Goal: Transaction & Acquisition: Purchase product/service

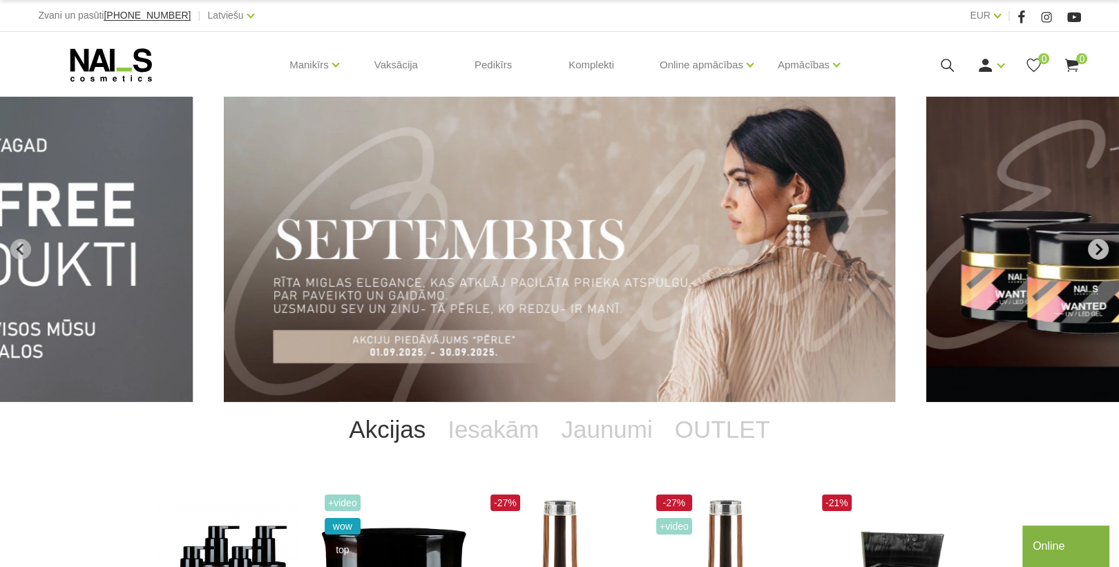
click at [1096, 249] on icon "Next slide" at bounding box center [1098, 249] width 12 height 12
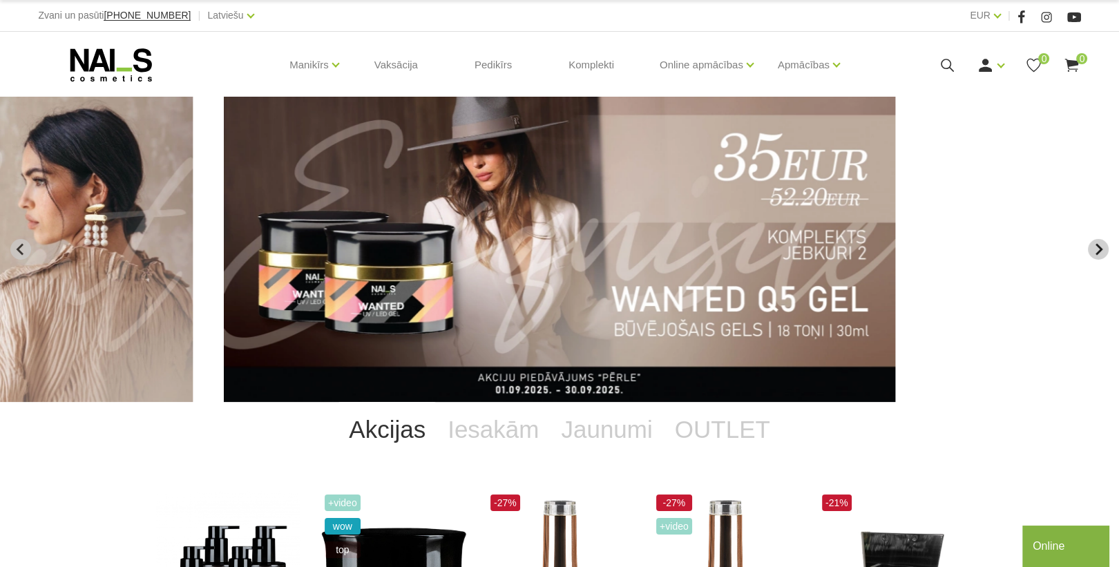
click at [1096, 249] on icon "Next slide" at bounding box center [1098, 249] width 12 height 12
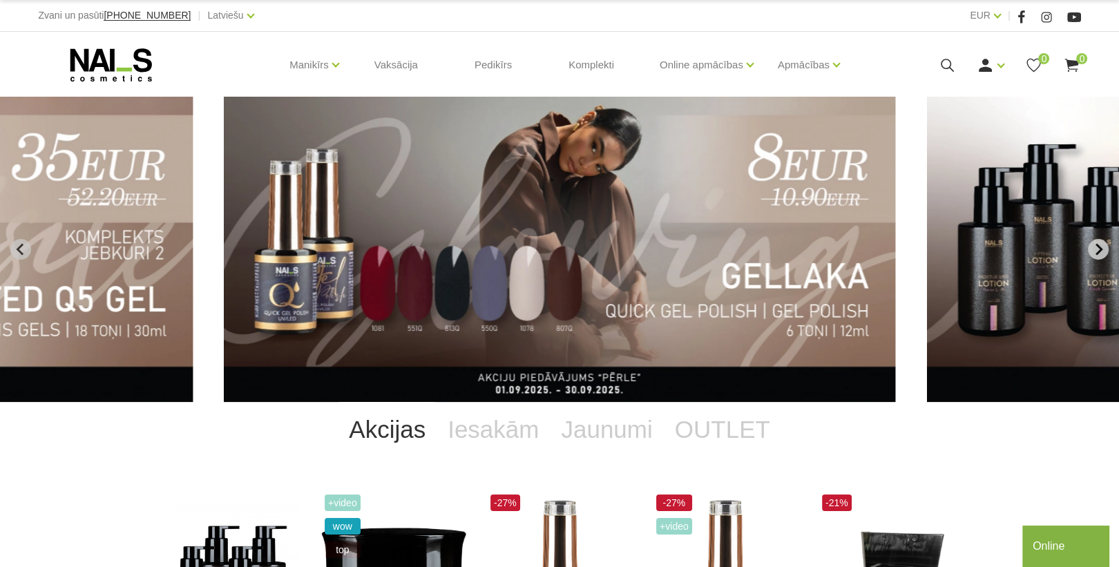
click at [1096, 250] on icon "Next slide" at bounding box center [1098, 249] width 12 height 12
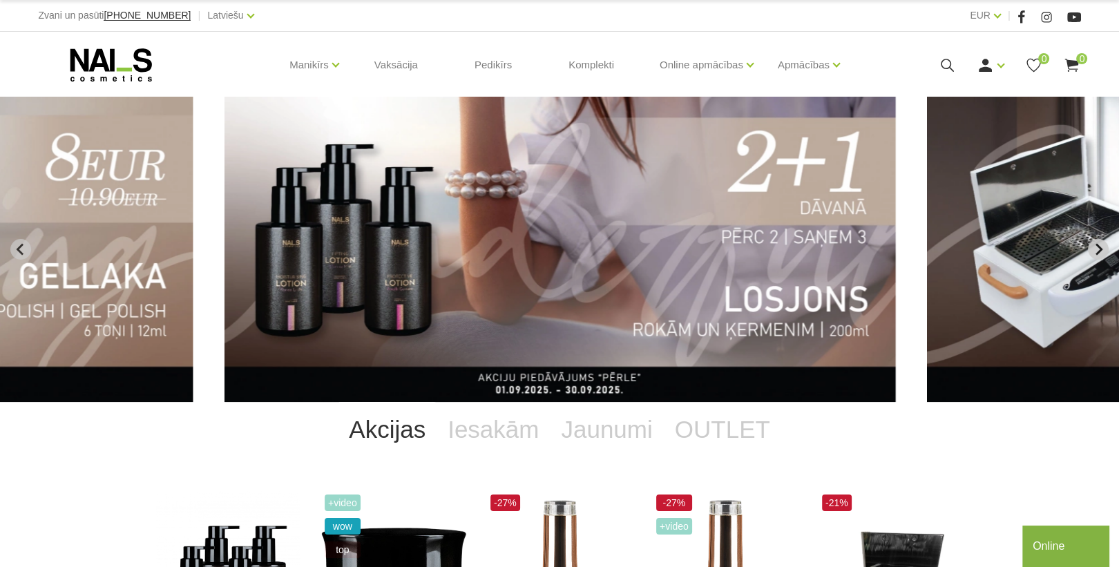
click at [1098, 249] on icon "Next slide" at bounding box center [1098, 249] width 12 height 12
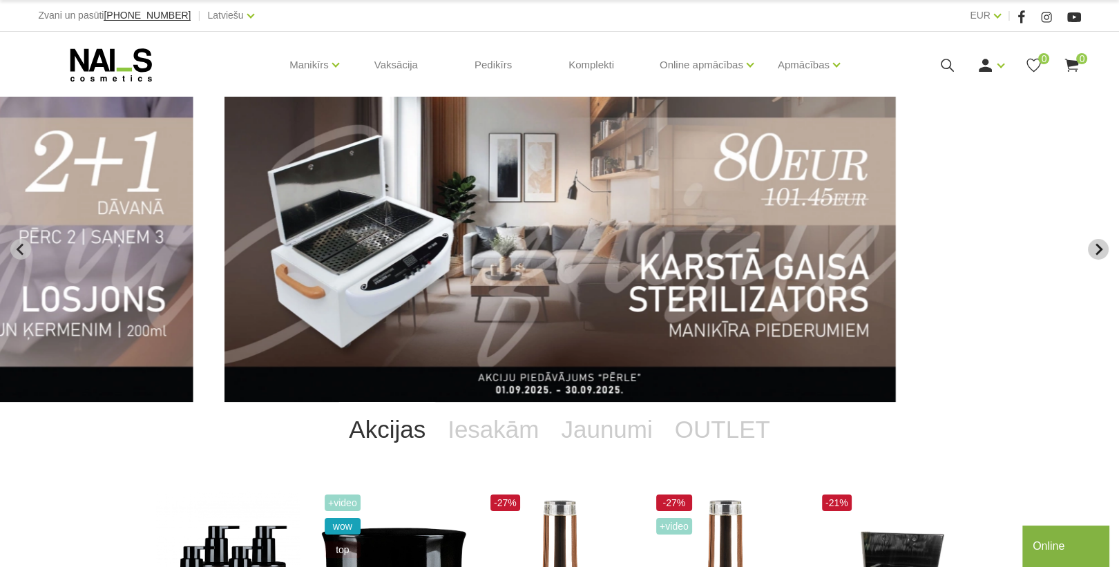
click at [1101, 247] on icon "Next slide" at bounding box center [1098, 249] width 12 height 12
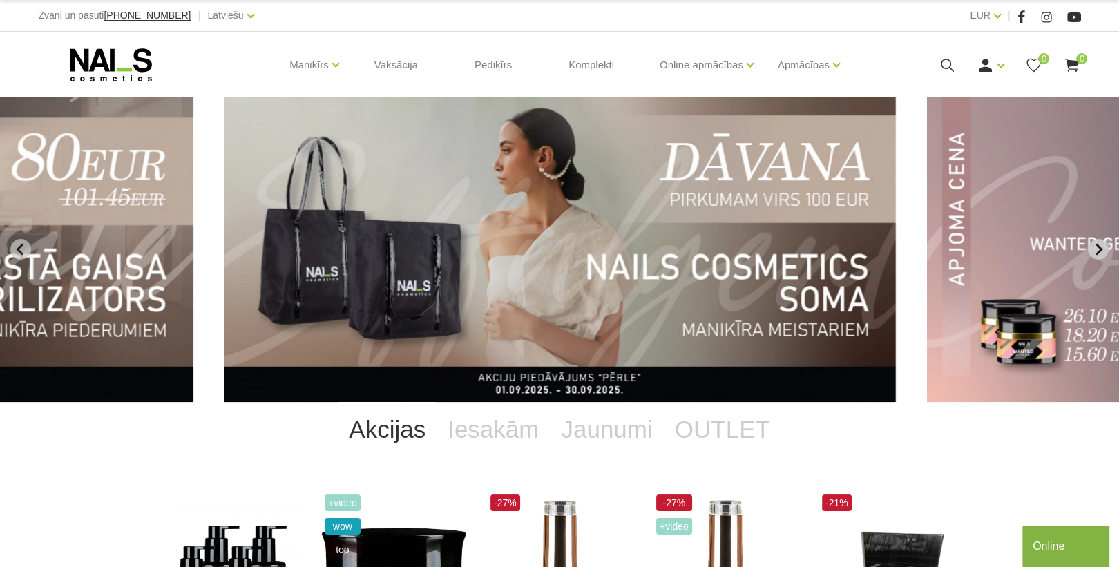
click at [1099, 248] on icon "Next slide" at bounding box center [1098, 250] width 7 height 12
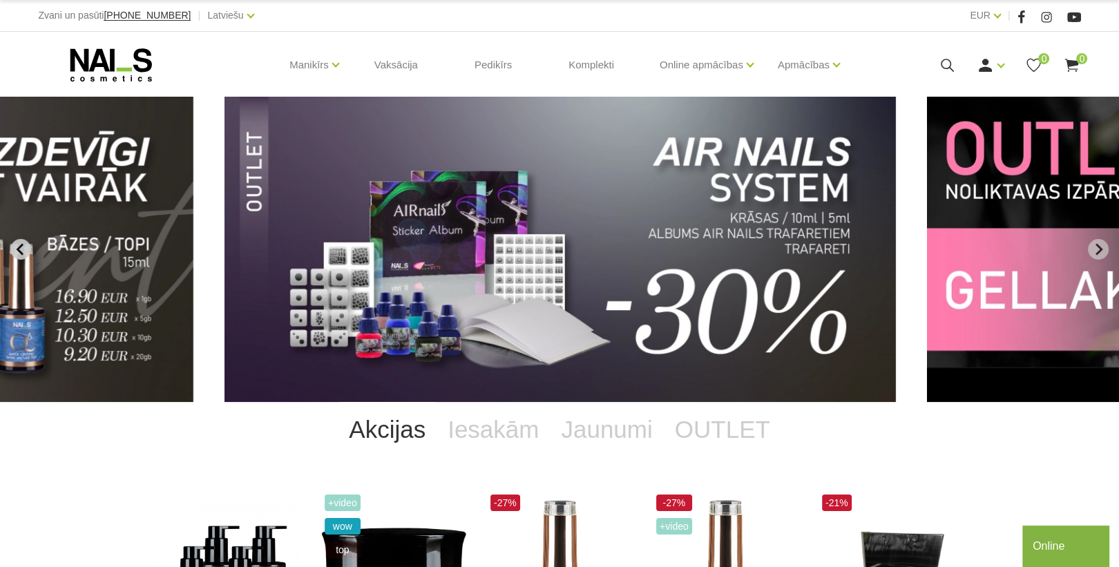
click at [19, 247] on icon "Previous slide" at bounding box center [19, 250] width 7 height 12
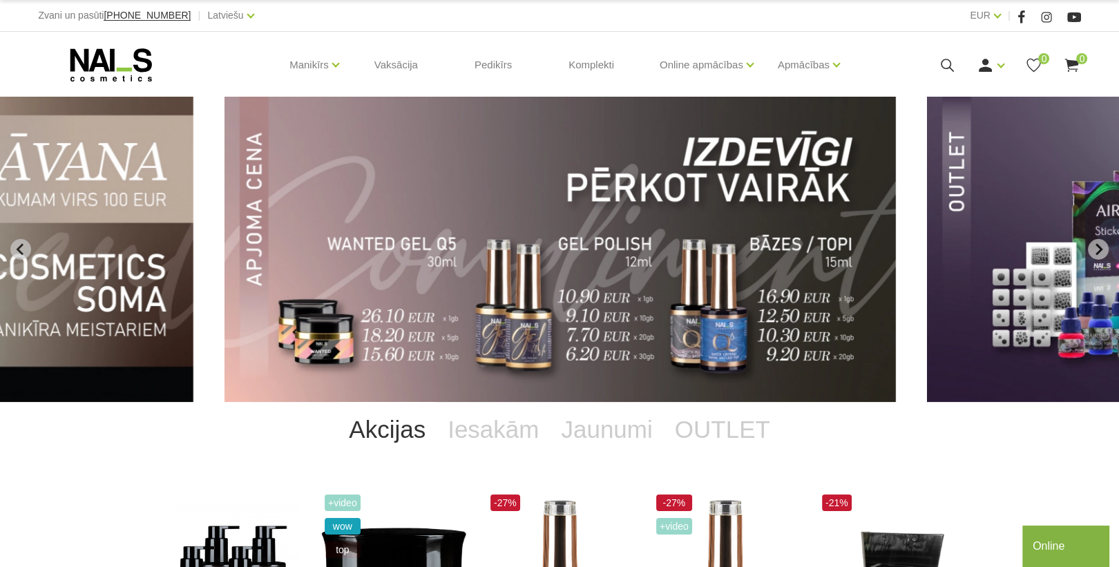
click at [383, 274] on img "8 of 11" at bounding box center [559, 249] width 671 height 305
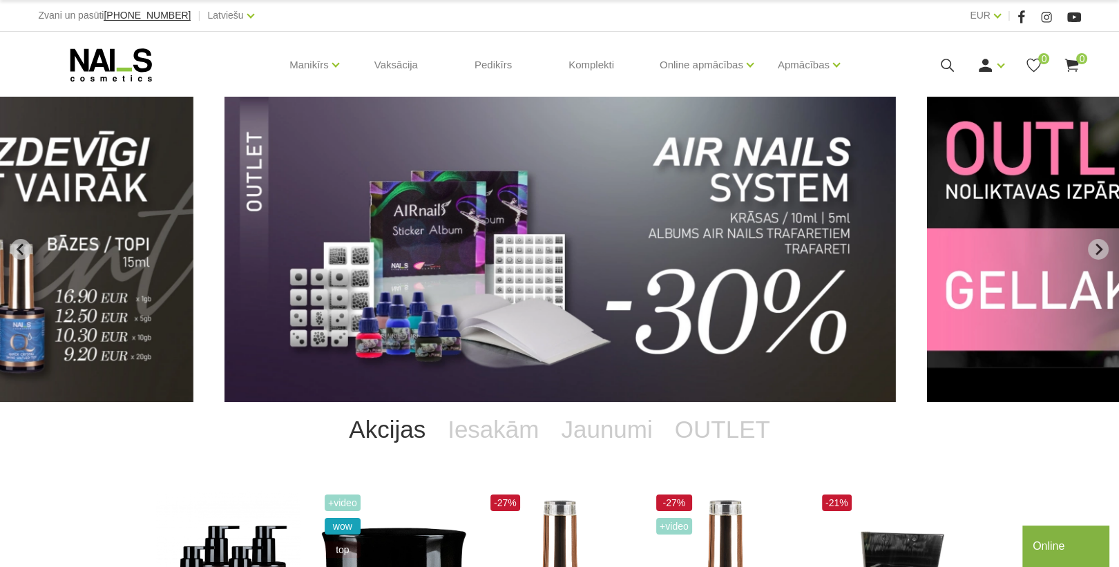
drag, startPoint x: 21, startPoint y: 249, endPoint x: 28, endPoint y: 280, distance: 31.2
click at [21, 249] on icon "Previous slide" at bounding box center [21, 249] width 12 height 12
click at [306, 285] on div "NAILS cosmetics - slideshow banner" at bounding box center [559, 249] width 1119 height 305
drag, startPoint x: 21, startPoint y: 246, endPoint x: 41, endPoint y: 264, distance: 26.9
click at [23, 247] on icon "Previous slide" at bounding box center [21, 249] width 12 height 12
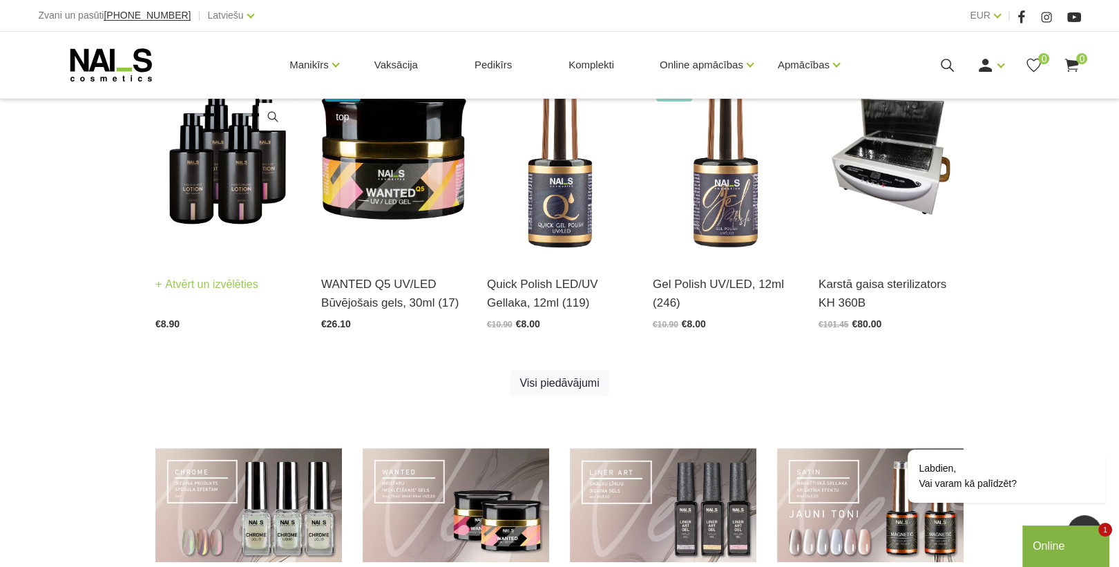
scroll to position [387, 0]
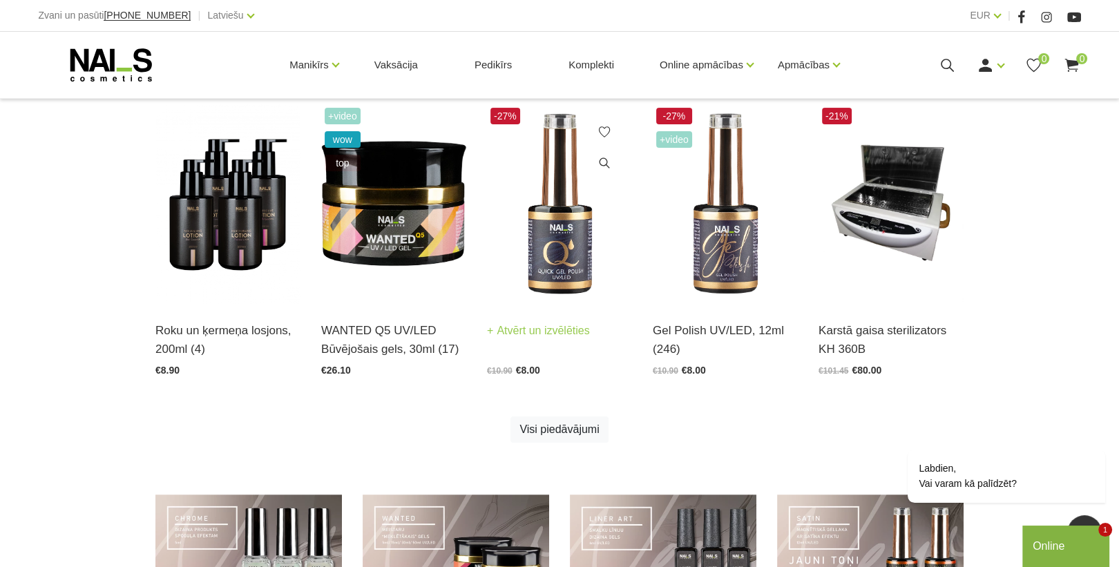
click at [574, 258] on img at bounding box center [559, 204] width 145 height 200
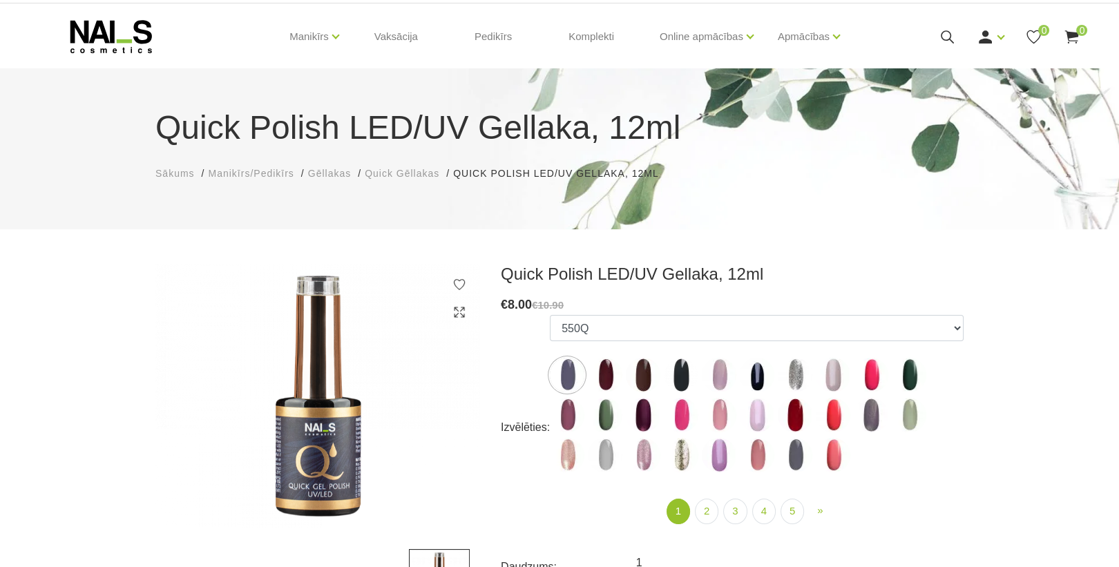
scroll to position [55, 0]
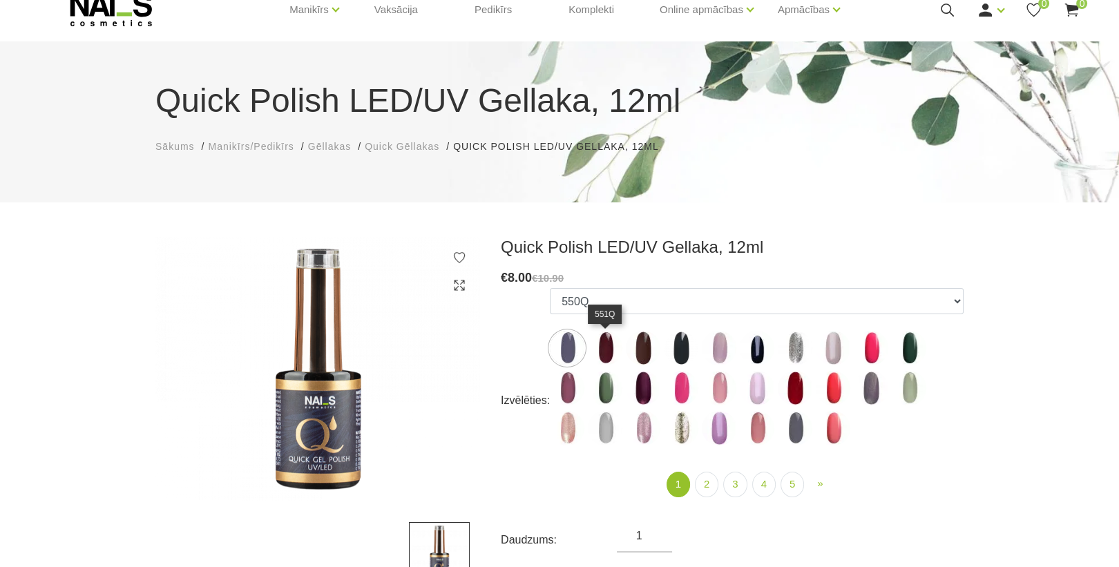
click at [608, 352] on img at bounding box center [605, 348] width 35 height 35
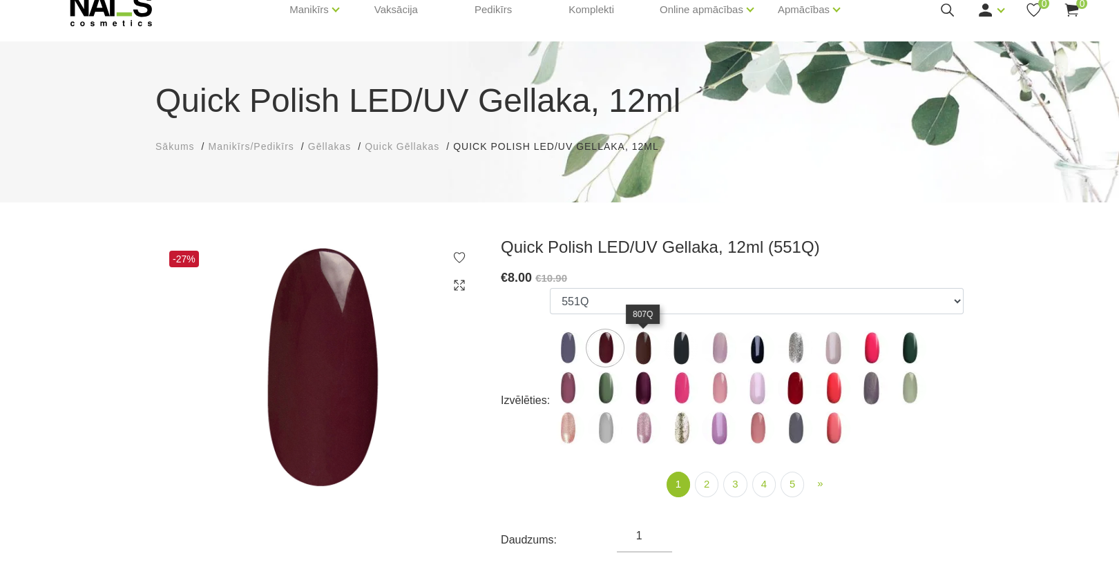
click at [639, 352] on img at bounding box center [643, 348] width 35 height 35
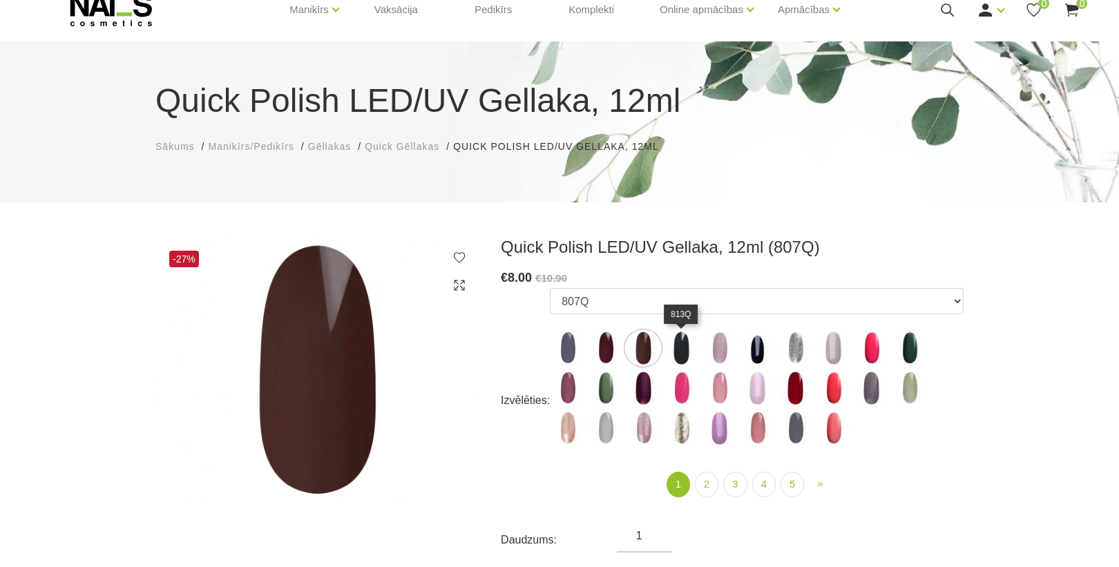
click at [675, 348] on img at bounding box center [681, 348] width 35 height 35
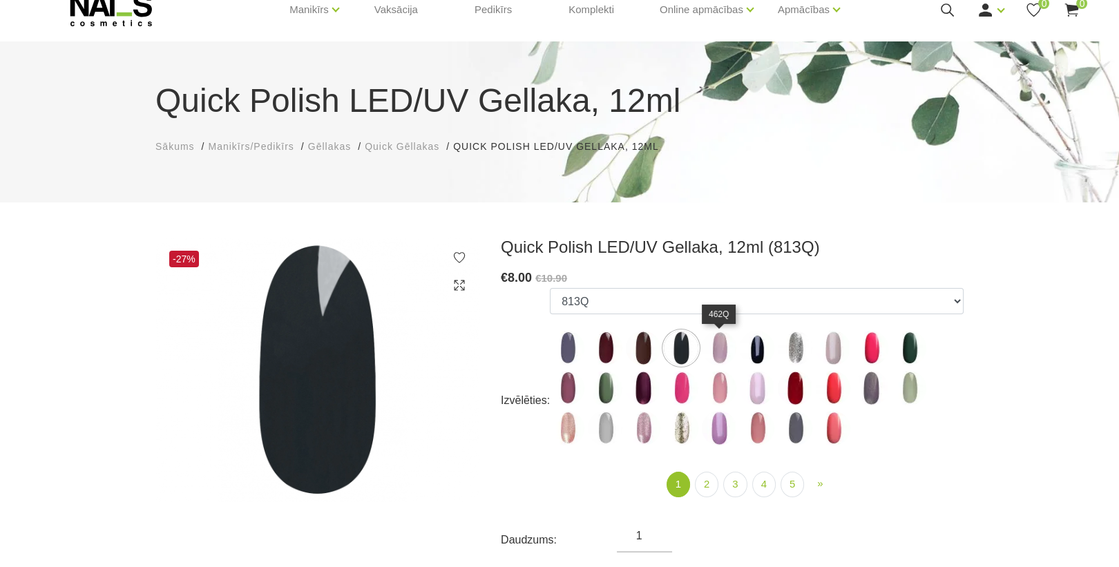
click at [721, 340] on img at bounding box center [719, 348] width 35 height 35
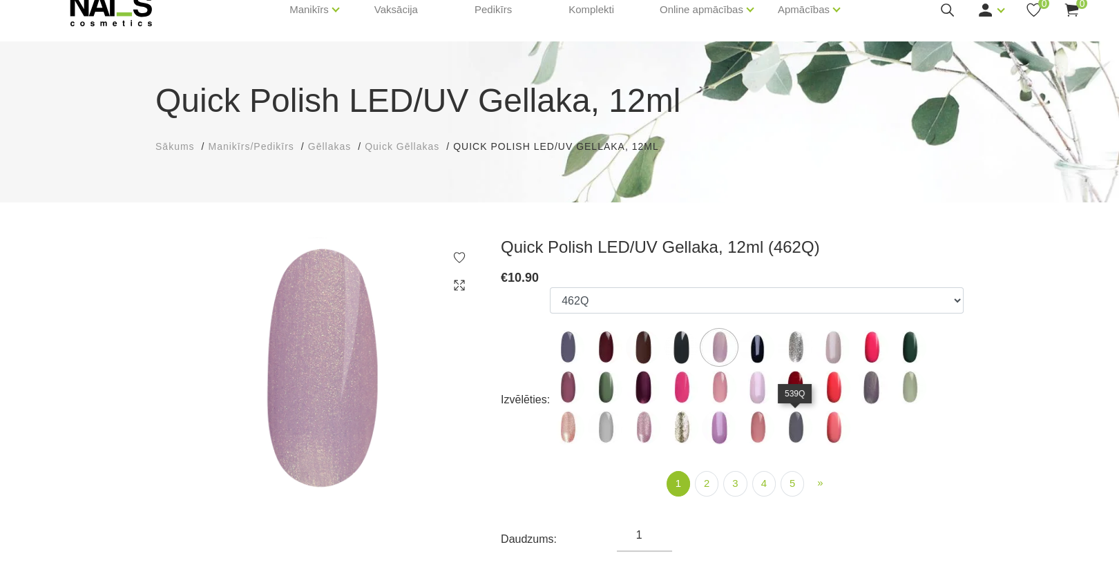
click at [790, 425] on img at bounding box center [795, 427] width 35 height 35
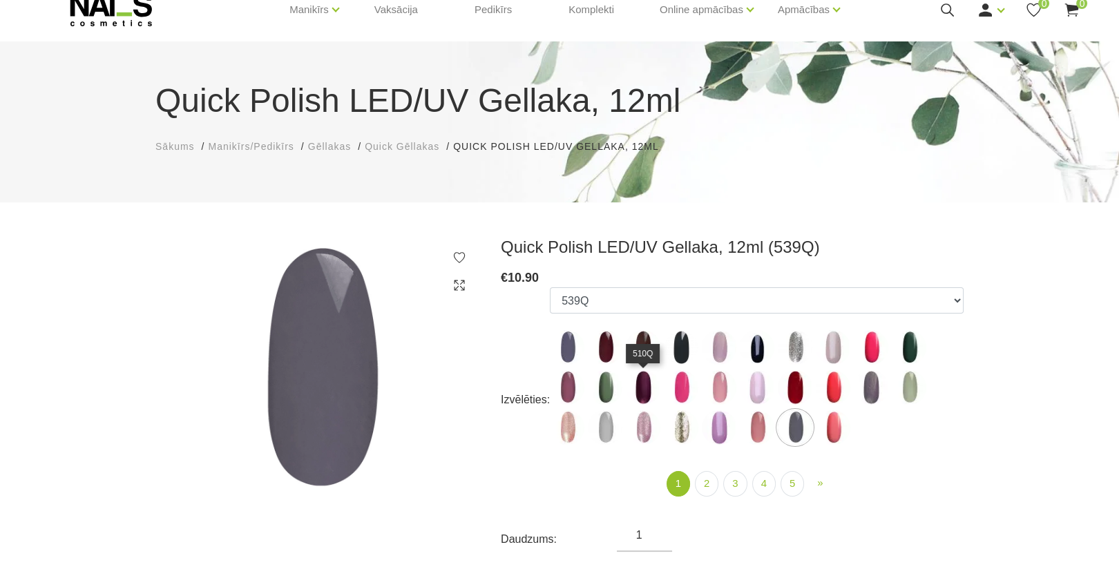
click at [646, 393] on img at bounding box center [643, 387] width 35 height 35
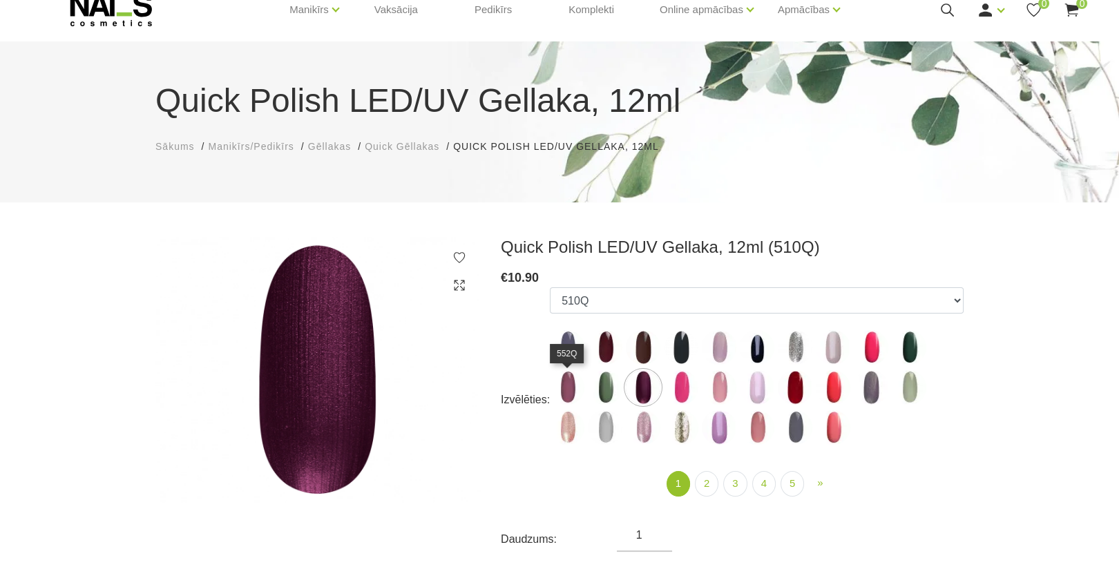
click at [575, 387] on img at bounding box center [567, 387] width 35 height 35
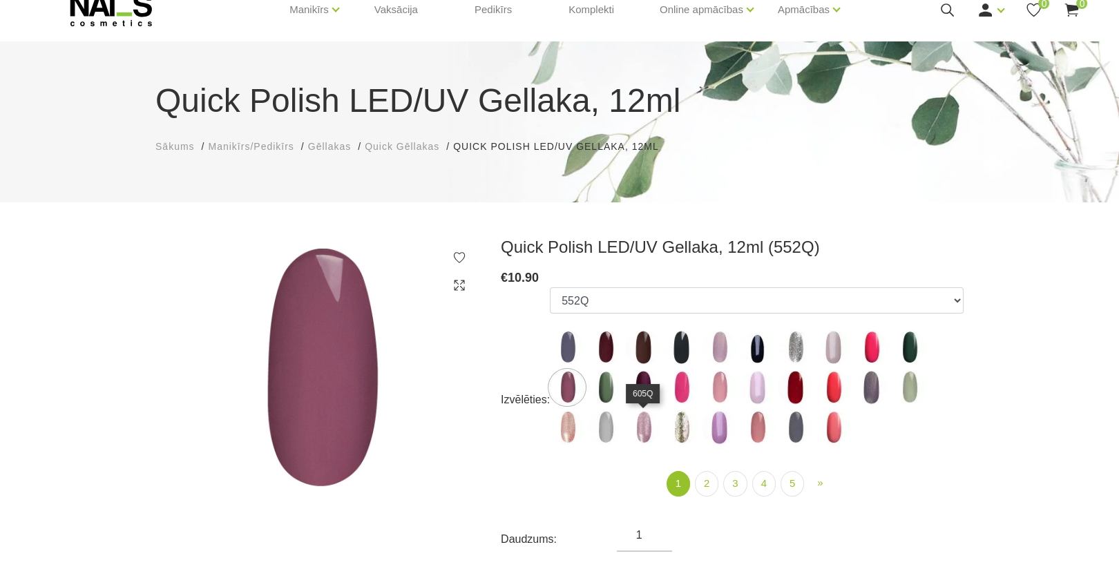
click at [639, 430] on img at bounding box center [643, 427] width 35 height 35
select select "4356"
